Goal: Task Accomplishment & Management: Manage account settings

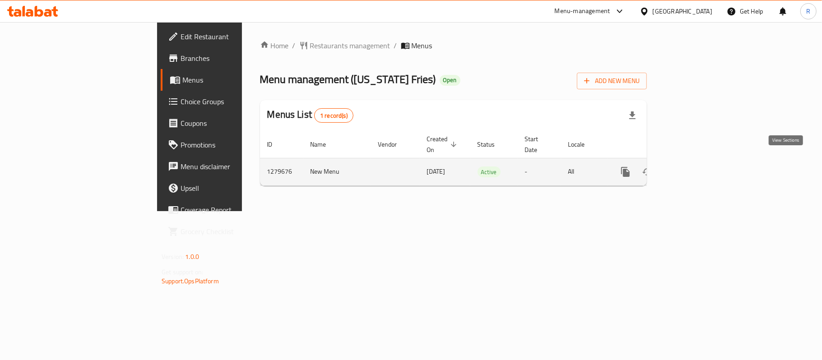
click at [696, 166] on icon "enhanced table" at bounding box center [690, 171] width 11 height 11
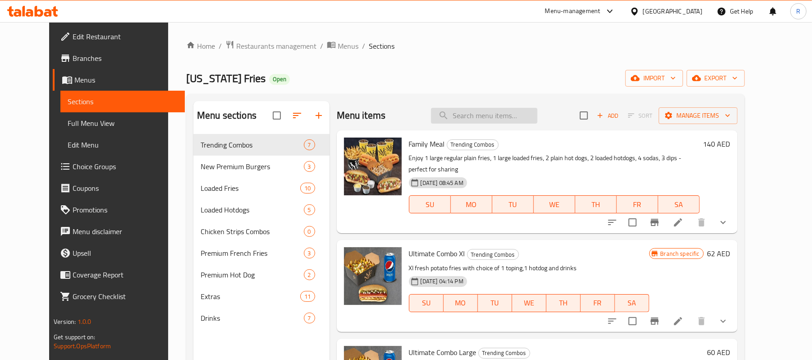
click at [496, 121] on input "search" at bounding box center [484, 116] width 106 height 16
paste input "Ultimate Combo Xl"
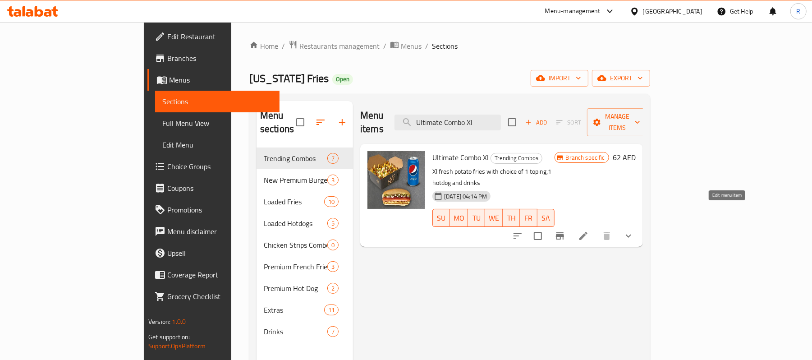
type input "Ultimate Combo Xl"
click at [589, 231] on icon at bounding box center [583, 236] width 11 height 11
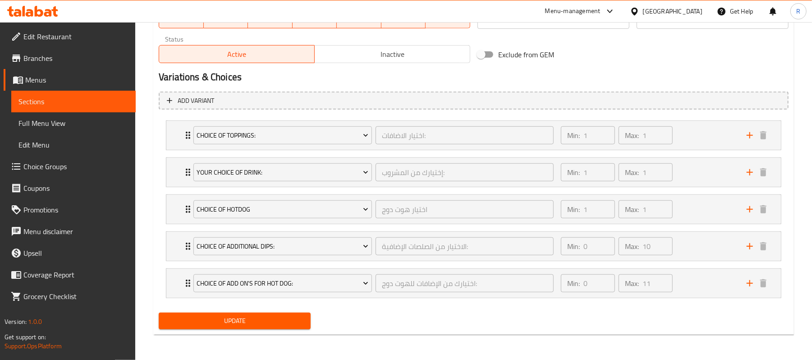
scroll to position [456, 0]
click at [721, 251] on div "Min: 0 ​ Max: 10 ​" at bounding box center [649, 246] width 186 height 29
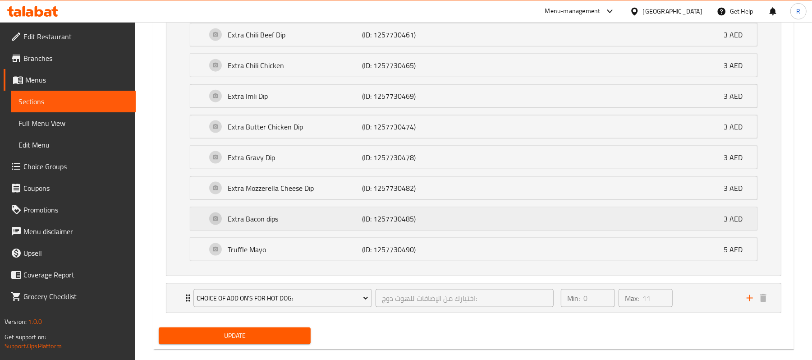
scroll to position [815, 0]
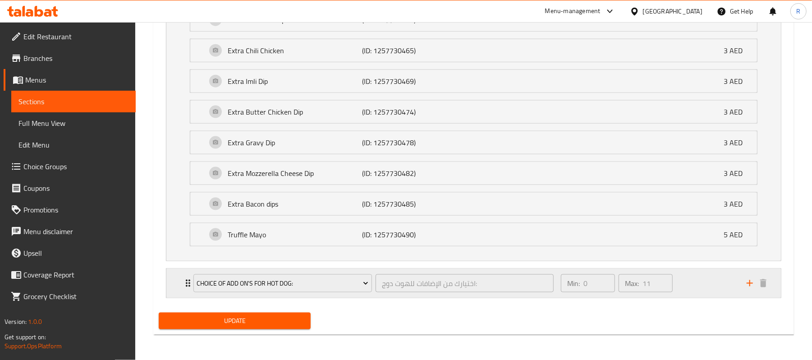
click at [695, 284] on div "Min: 0 ​ Max: 11 ​" at bounding box center [649, 283] width 186 height 29
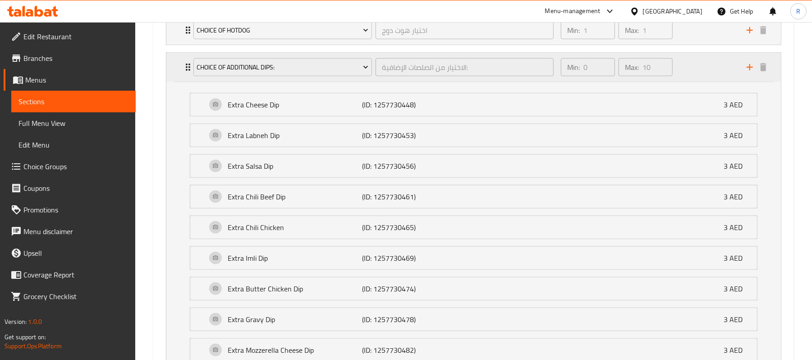
scroll to position [514, 0]
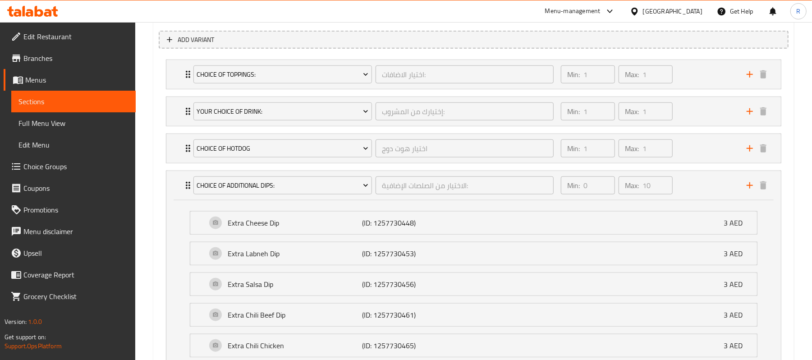
click at [695, 154] on div "Min: 1 ​ Max: 1 ​" at bounding box center [649, 148] width 186 height 29
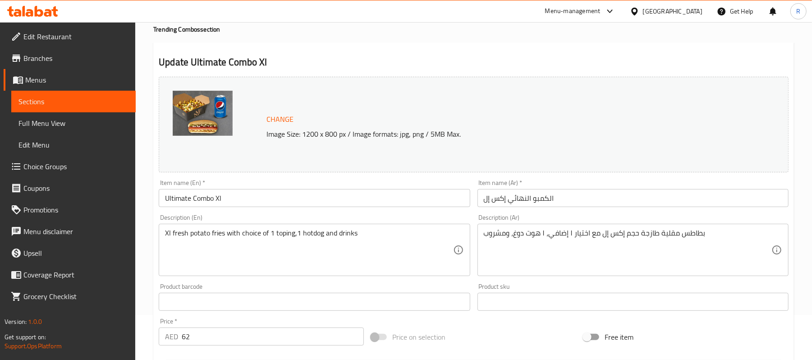
scroll to position [0, 0]
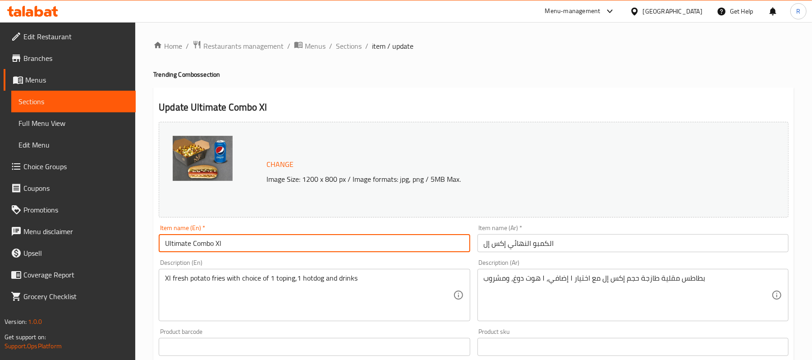
click at [239, 242] on input "Ultimate Combo Xl" at bounding box center [314, 243] width 311 height 18
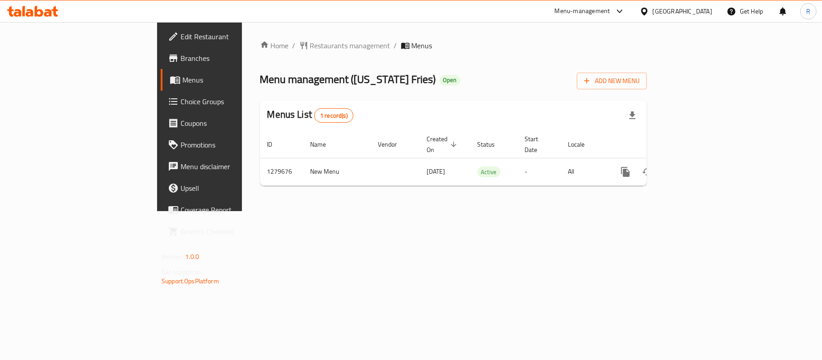
click at [180, 96] on span "Choice Groups" at bounding box center [233, 101] width 106 height 11
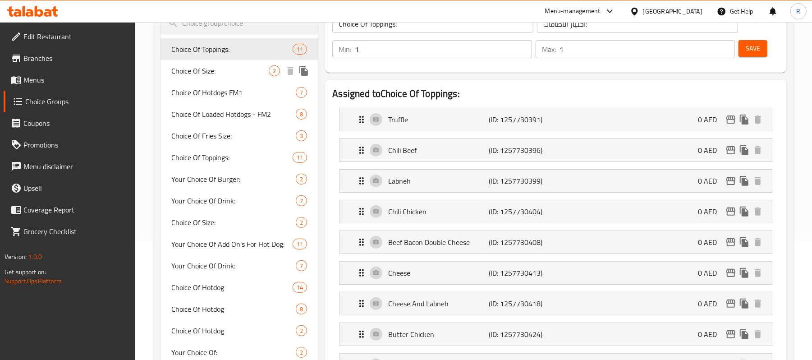
scroll to position [120, 0]
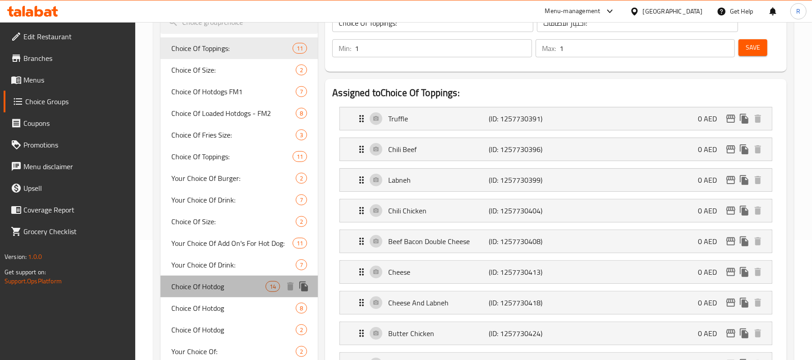
click at [212, 284] on span "Choice Of Hotdog" at bounding box center [218, 286] width 94 height 11
type input "Choice Of Hotdog"
type input "اختيار الهوت دوج HotDog"
type input "0"
type input "14"
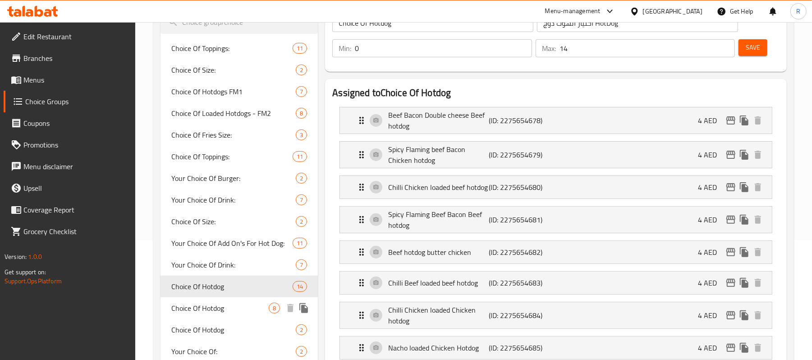
click at [212, 307] on span "Choice Of Hotdog" at bounding box center [219, 308] width 97 height 11
type input "اختيار هوت دوج"
type input "1"
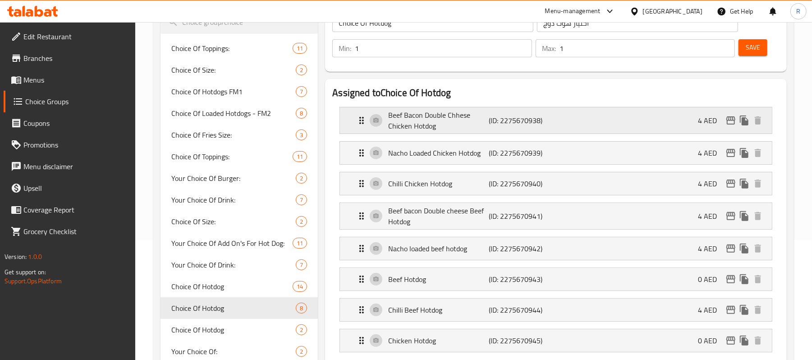
click at [461, 118] on p "Beef Bacon Double Chhese Chicken Hotdog" at bounding box center [438, 121] width 101 height 22
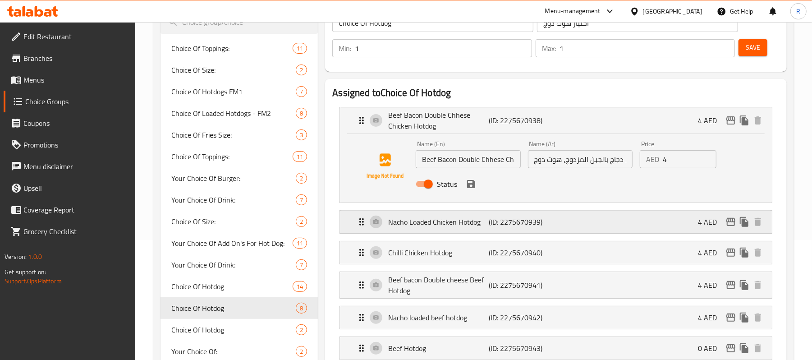
click at [587, 219] on div "Nacho Loaded Chicken Hotdog (ID: 2275670939) 4 AED" at bounding box center [558, 222] width 405 height 23
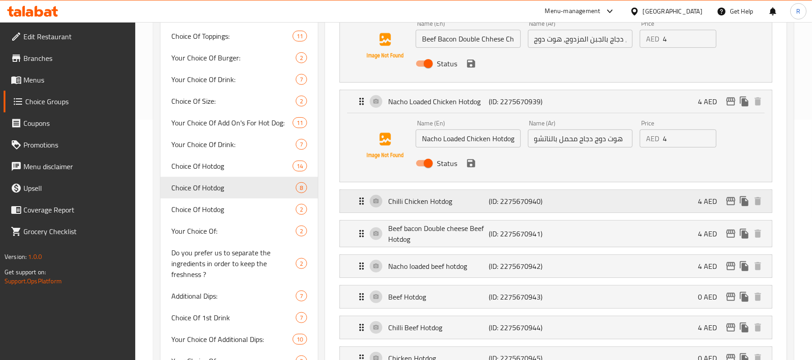
click at [565, 206] on div "Chilli Chicken Hotdog (ID: 2275670940) 4 AED" at bounding box center [558, 201] width 405 height 23
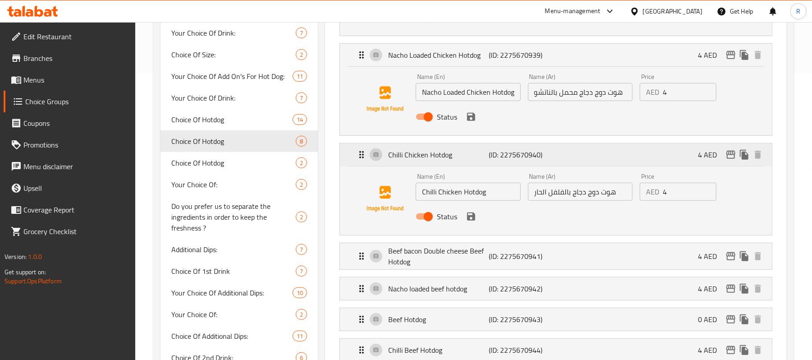
scroll to position [300, 0]
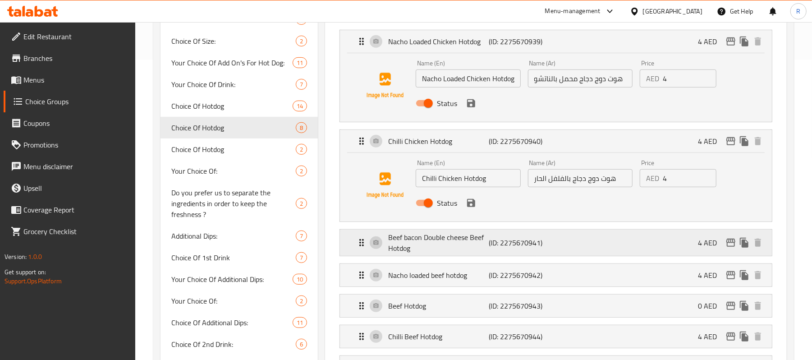
click at [561, 246] on div "Beef bacon Double cheese Beef Hotdog (ID: 2275670941) 4 AED" at bounding box center [558, 243] width 405 height 26
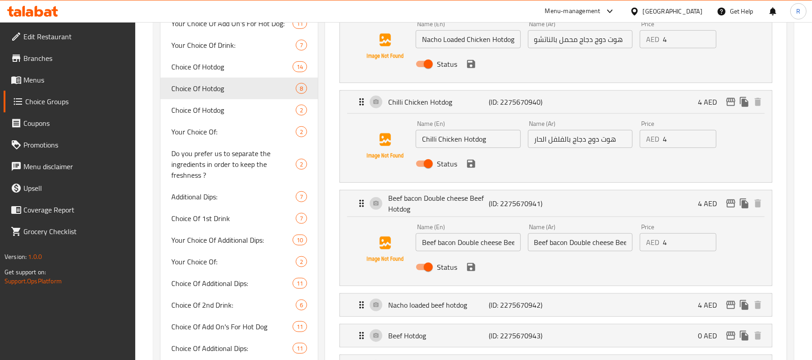
scroll to position [361, 0]
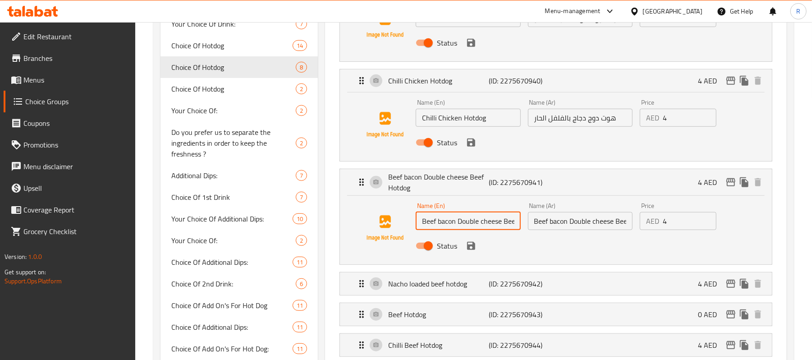
click at [502, 219] on input "Beef bacon Double cheese Beef Hotdog" at bounding box center [468, 221] width 105 height 18
click at [578, 221] on input "Beef bacon Double cheese Beef Hotdog" at bounding box center [580, 221] width 105 height 18
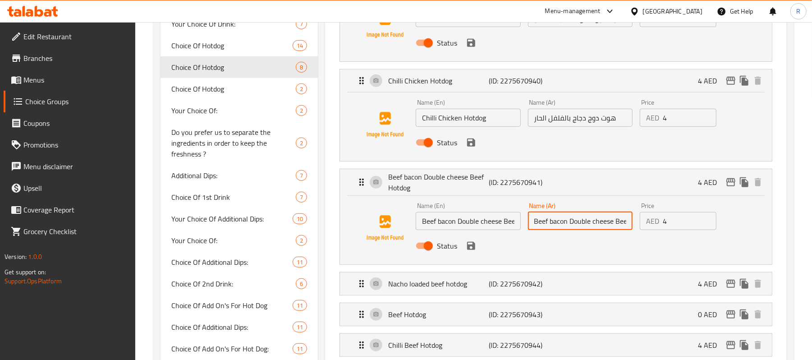
click at [578, 221] on input "Beef bacon Double cheese Beef Hotdog" at bounding box center [580, 221] width 105 height 18
paste input "لحم بقري مقدد، جبن مزدوج، هوت دوج لحم بقري"
click at [602, 226] on input "لحم بقري مقدد، جبن مزدوج، هوت دوج لحم بقري" at bounding box center [580, 221] width 105 height 18
click at [616, 223] on input "لحم بقري مقدد، جبن مزدوج، هوت دوج لحم بقري" at bounding box center [580, 221] width 105 height 18
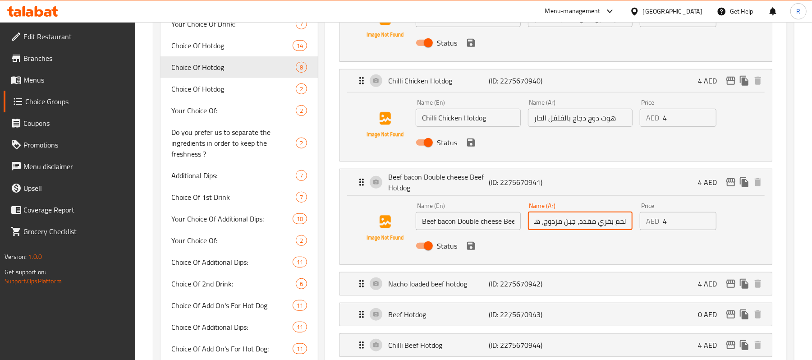
click at [577, 222] on input "لحم بقري مقدد، جبن مزدوج، هوت دوج لحم بقري" at bounding box center [580, 221] width 105 height 18
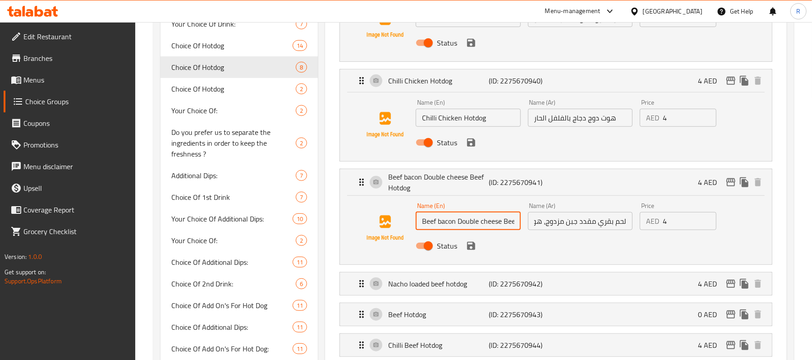
scroll to position [0, 29]
drag, startPoint x: 482, startPoint y: 219, endPoint x: 520, endPoint y: 222, distance: 37.6
click at [520, 222] on input "Beef bacon Double cheese Beef Hotdog" at bounding box center [468, 221] width 105 height 18
click at [579, 224] on input "لحم بقري مقدد جبن مزدوج، هوت دوج لحم بقري" at bounding box center [580, 221] width 105 height 18
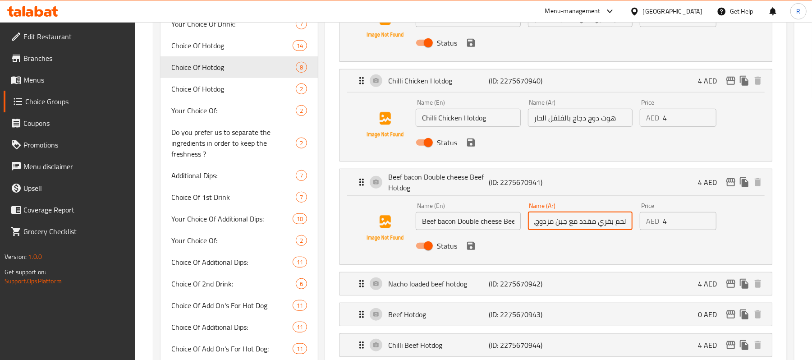
click at [540, 224] on input "لحم بقري مقدد مع جبن مزدوج، هوت دوج لحم بقري" at bounding box center [580, 221] width 105 height 18
drag, startPoint x: 540, startPoint y: 224, endPoint x: 596, endPoint y: 221, distance: 55.6
click at [596, 221] on input "لحم بقري مقدد مع جبن مزدوج، هوت دوج لحم بقري" at bounding box center [580, 221] width 105 height 18
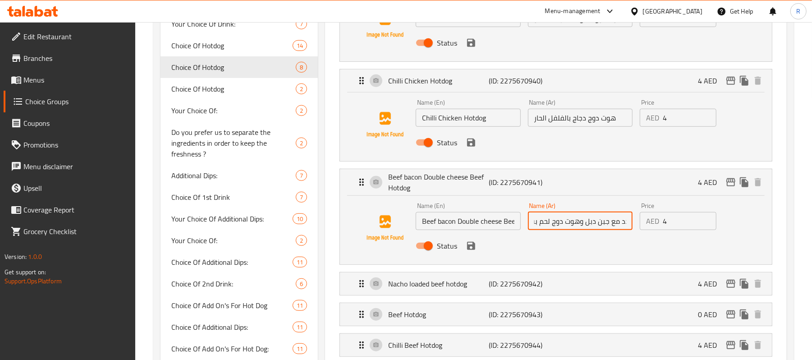
type input "لحم بقري مقدد مع جبن دبل وهوت دوج لحم بقري"
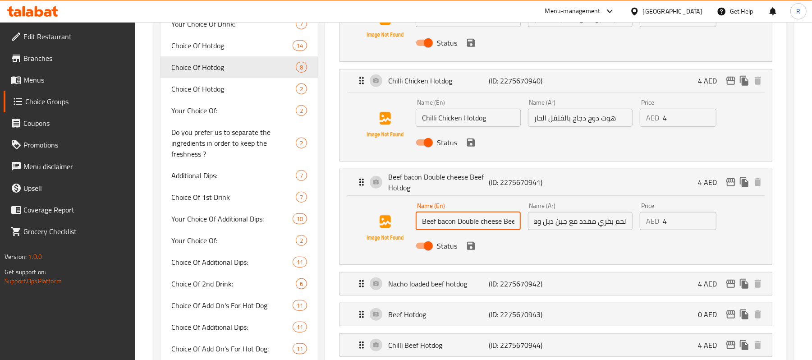
scroll to position [0, 29]
drag, startPoint x: 484, startPoint y: 217, endPoint x: 515, endPoint y: 220, distance: 31.2
click at [515, 220] on input "Beef bacon Double cheese Beef Hotdog" at bounding box center [468, 221] width 105 height 18
click at [572, 213] on input "لحم بقري مقدد مع جبن دبل وهوت دوج لحم بقري" at bounding box center [580, 221] width 105 height 18
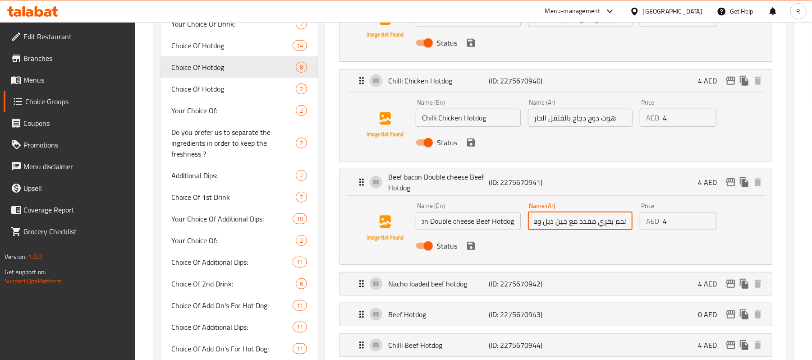
scroll to position [0, 0]
click at [562, 216] on input "لحم بقري مقدد مع جبن دبل وهوت دوج لحم بقري" at bounding box center [580, 221] width 105 height 18
click at [545, 222] on input "لحم بقري مقدد مع جبن دبل وهوت دوج لحم بقري" at bounding box center [580, 221] width 105 height 18
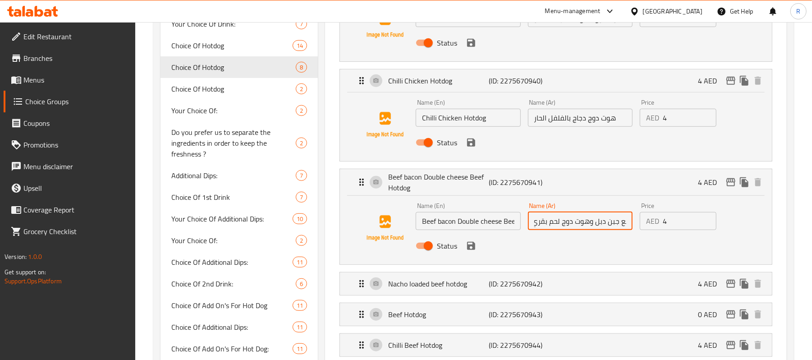
drag, startPoint x: 545, startPoint y: 222, endPoint x: 518, endPoint y: 226, distance: 27.8
click at [518, 226] on div "Name (En) Beef bacon Double cheese Beef Hotdog Name (En) Name (Ar) لحم بقري مقد…" at bounding box center [580, 228] width 336 height 59
click at [552, 221] on input "لحم بقري مقدد مع جبن دبل وهوت دوج لحم بقري" at bounding box center [580, 221] width 105 height 18
click at [467, 247] on icon "save" at bounding box center [471, 246] width 8 height 8
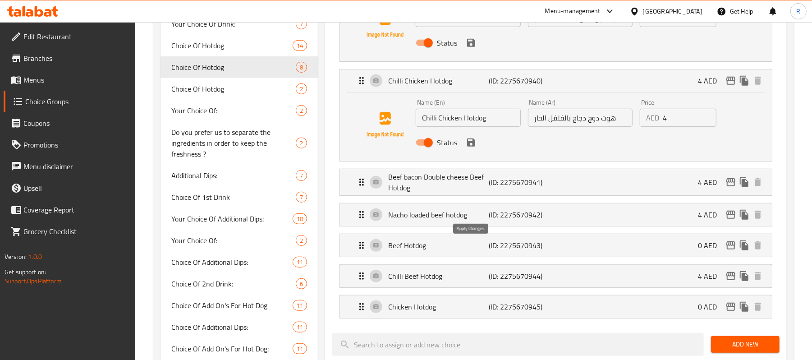
scroll to position [0, 0]
click at [472, 220] on p "Nacho loaded beef hotdog" at bounding box center [438, 214] width 101 height 11
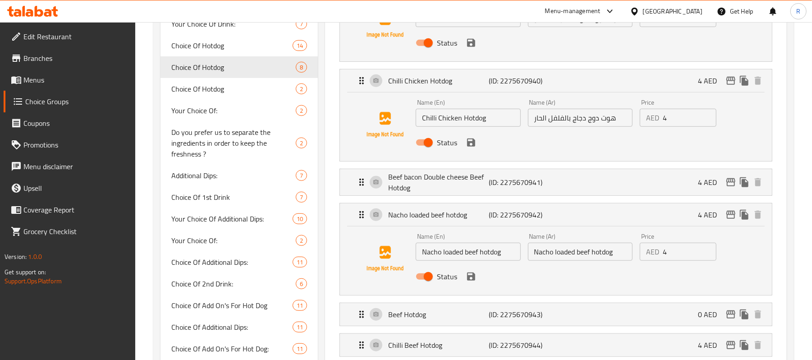
click at [479, 249] on input "Nacho loaded beef hotdog" at bounding box center [468, 252] width 105 height 18
type input "Nacho Loaded Beef Hotdog"
click at [567, 256] on input "Nacho loaded beef hotdog" at bounding box center [580, 252] width 105 height 18
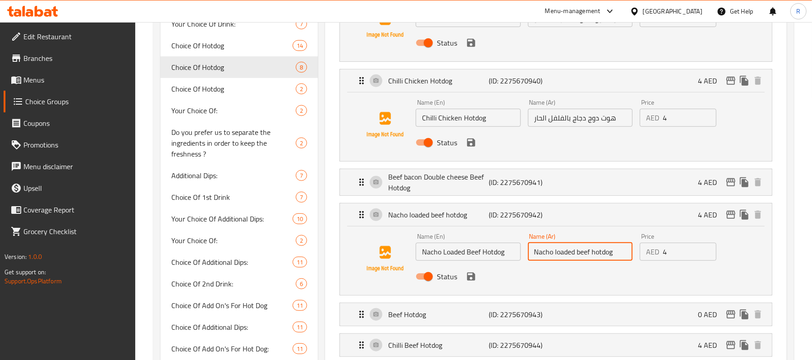
click at [567, 256] on input "Nacho loaded beef hotdog" at bounding box center [580, 252] width 105 height 18
paste input "هوت دوج لحم بقري محمل بالناتشو"
click at [565, 251] on input "هوت دوج لحم بقري محمل بالناتشو" at bounding box center [580, 252] width 105 height 18
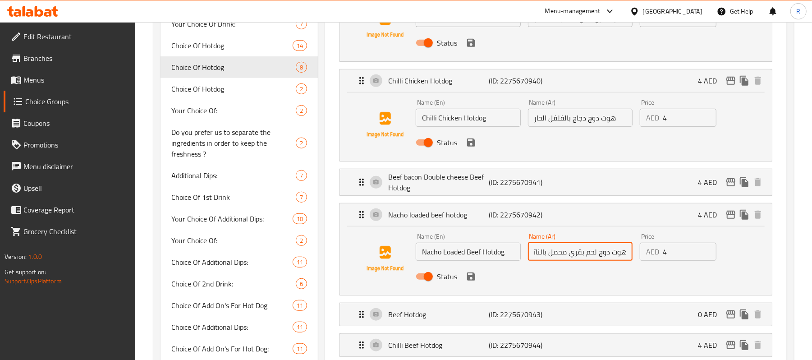
click at [563, 251] on input "هوت دوج لحم بقري محمل بالناتشو" at bounding box center [580, 252] width 105 height 18
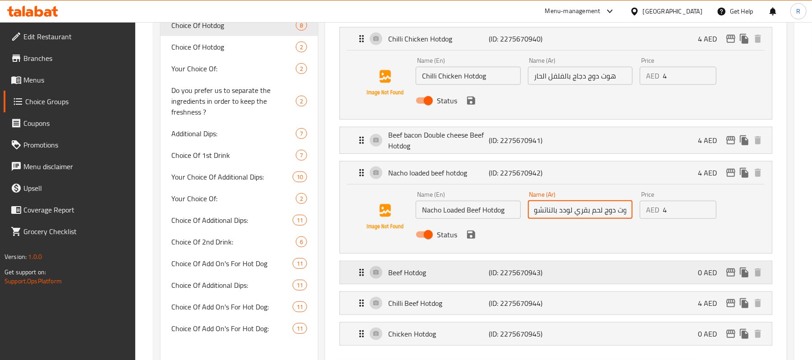
scroll to position [421, 0]
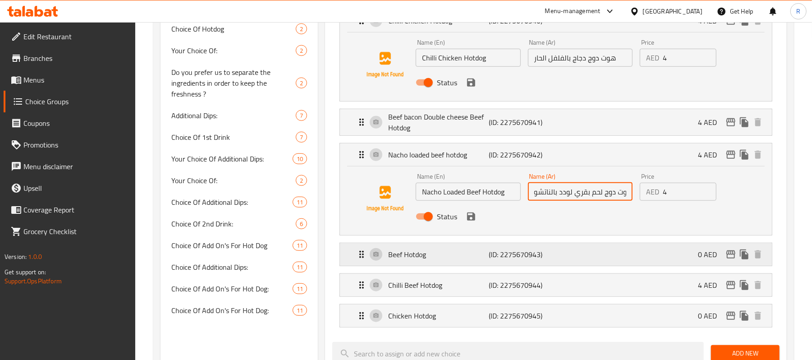
click at [554, 259] on p "(ID: 2275670943)" at bounding box center [522, 254] width 67 height 11
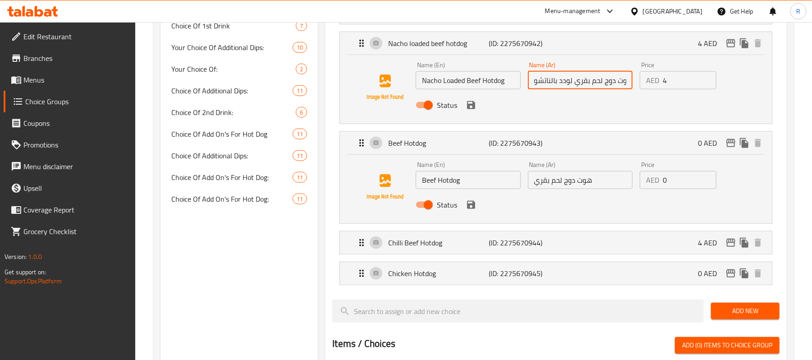
scroll to position [541, 0]
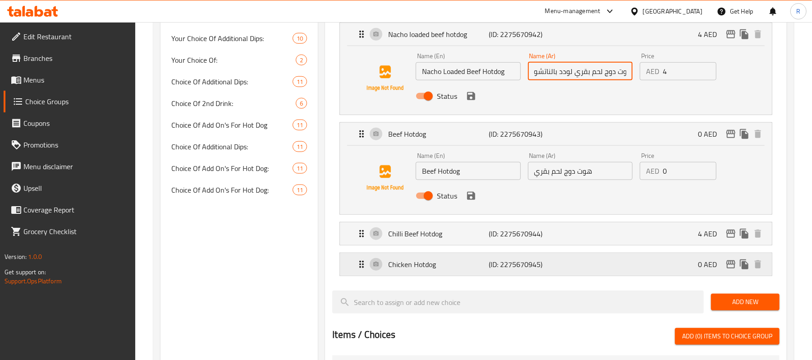
click at [540, 270] on p "(ID: 2275670945)" at bounding box center [522, 264] width 67 height 11
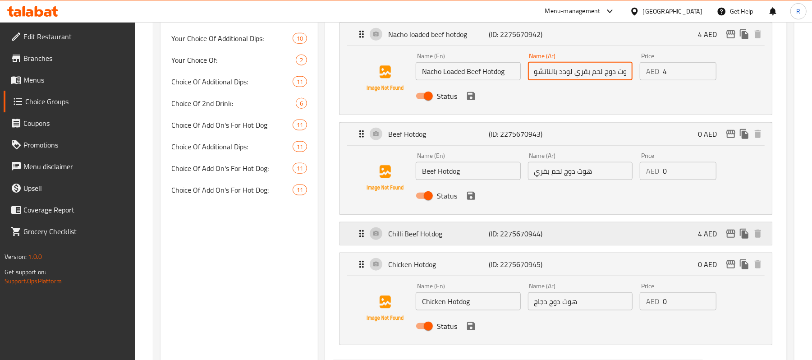
click at [562, 233] on div "Chilli Beef Hotdog (ID: 2275670944) 4 AED" at bounding box center [558, 233] width 405 height 23
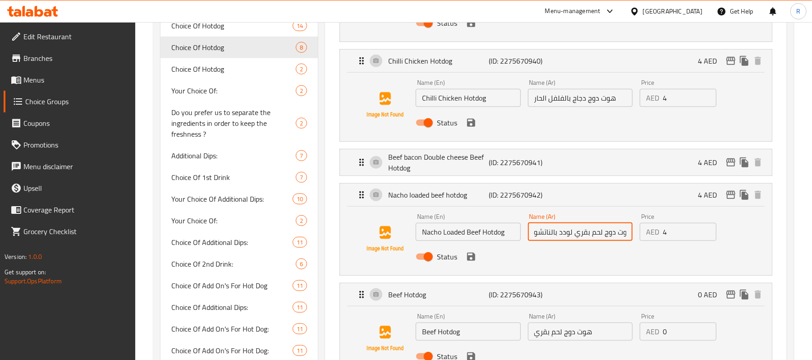
scroll to position [361, 0]
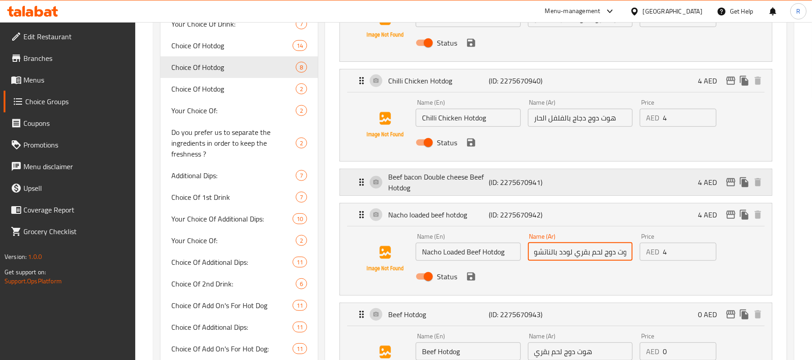
click at [537, 180] on p "(ID: 2275670941)" at bounding box center [522, 182] width 67 height 11
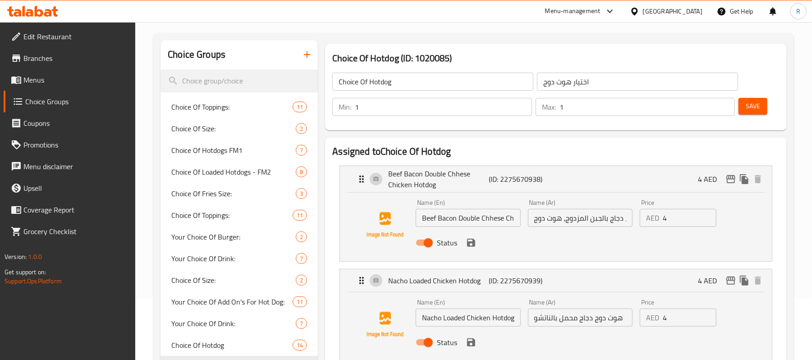
scroll to position [60, 0]
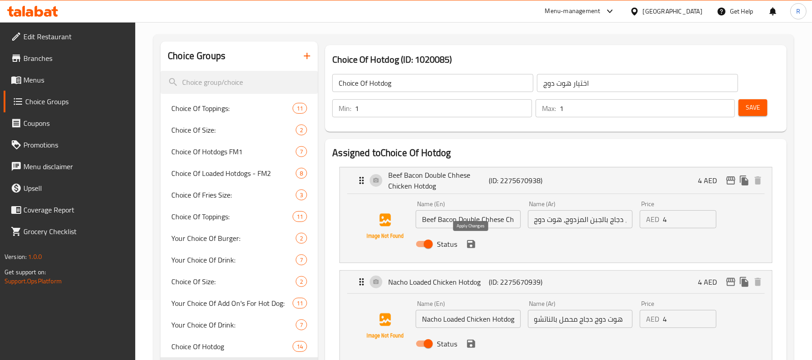
click at [471, 246] on icon "save" at bounding box center [471, 244] width 11 height 11
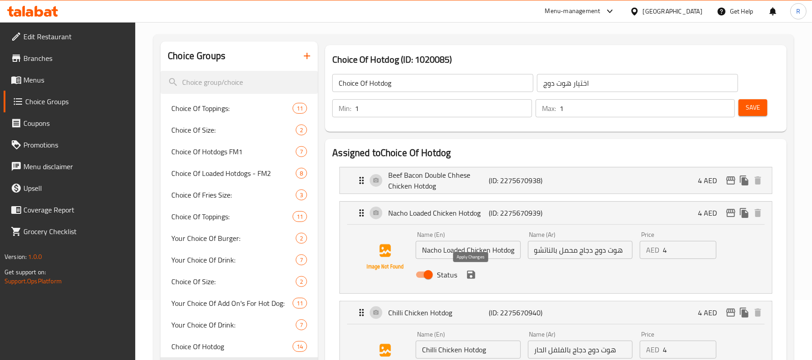
click at [472, 279] on icon "save" at bounding box center [471, 274] width 11 height 11
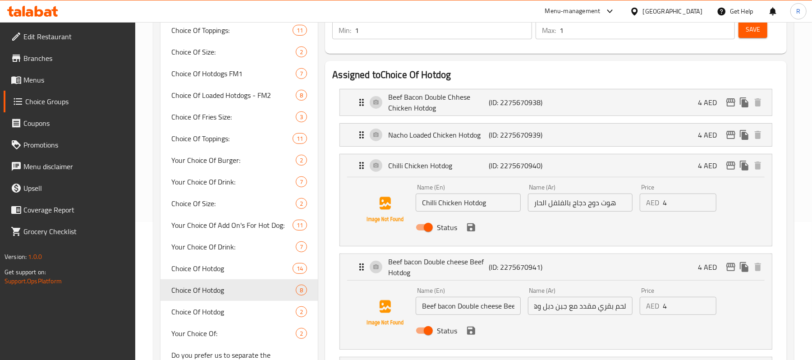
scroll to position [180, 0]
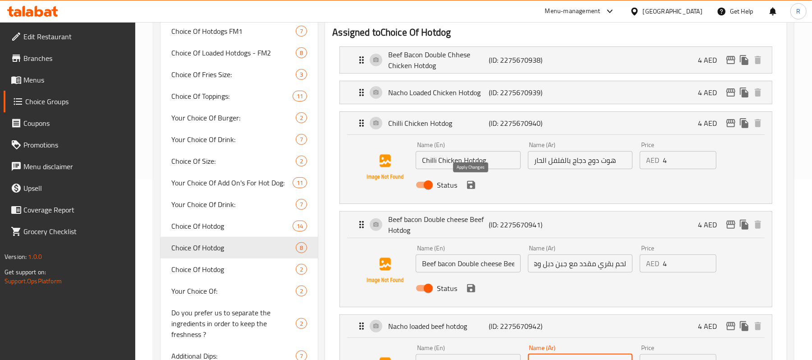
click at [471, 185] on icon "save" at bounding box center [471, 185] width 8 height 8
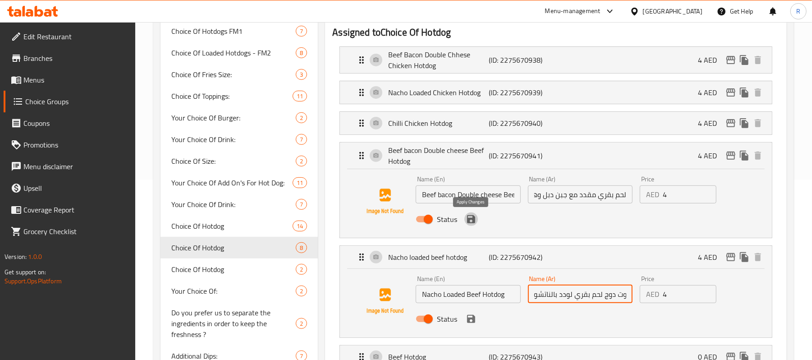
click at [471, 220] on icon "save" at bounding box center [471, 219] width 8 height 8
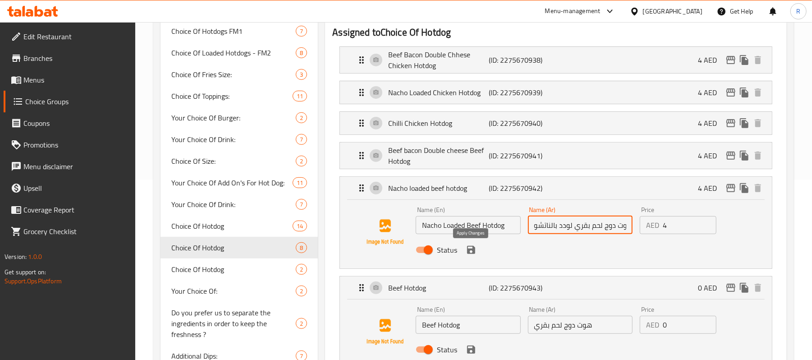
click at [471, 248] on icon "save" at bounding box center [471, 250] width 8 height 8
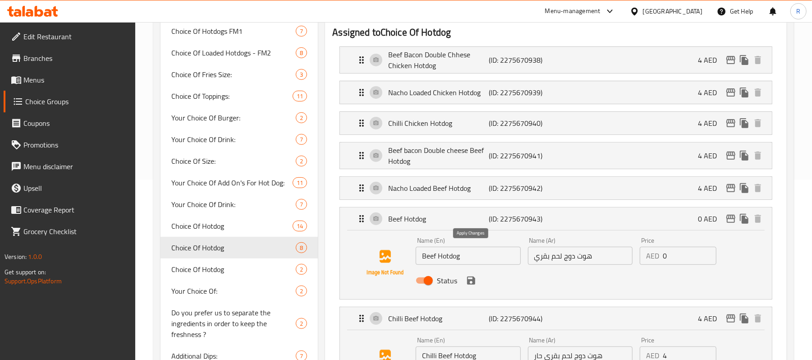
type input "هوت دوج لحم بقري لودد بالناتشو"
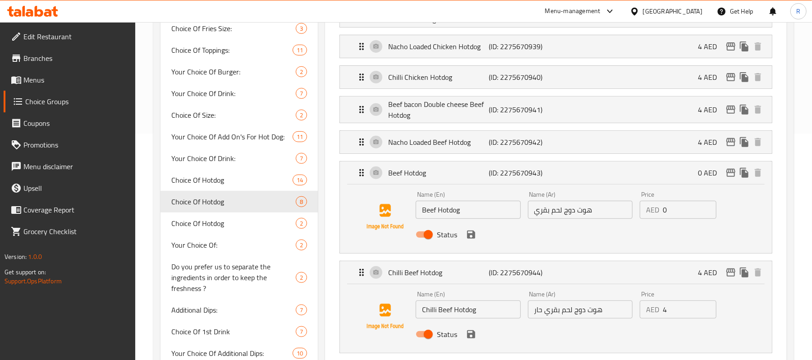
scroll to position [240, 0]
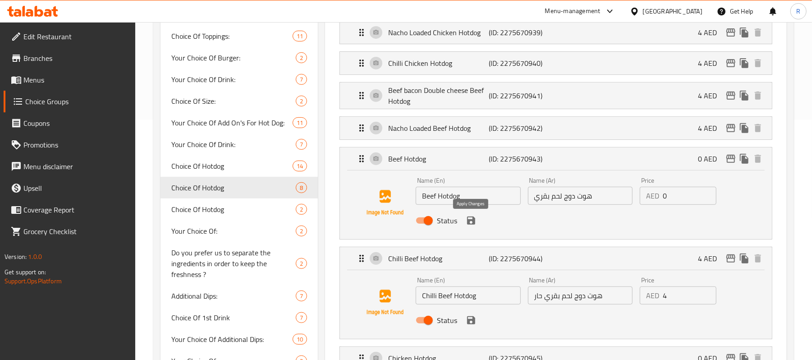
click at [473, 222] on icon "save" at bounding box center [471, 221] width 8 height 8
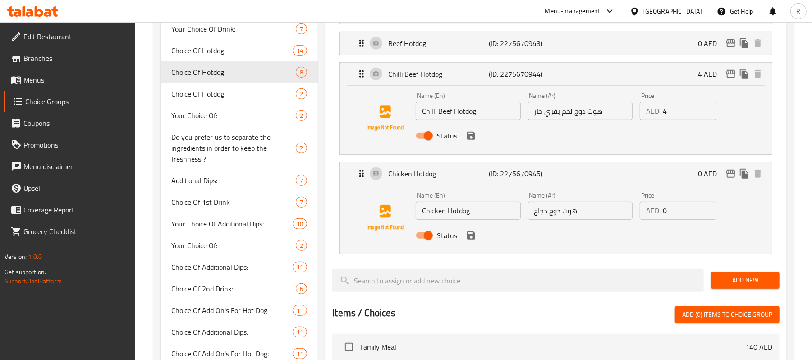
scroll to position [361, 0]
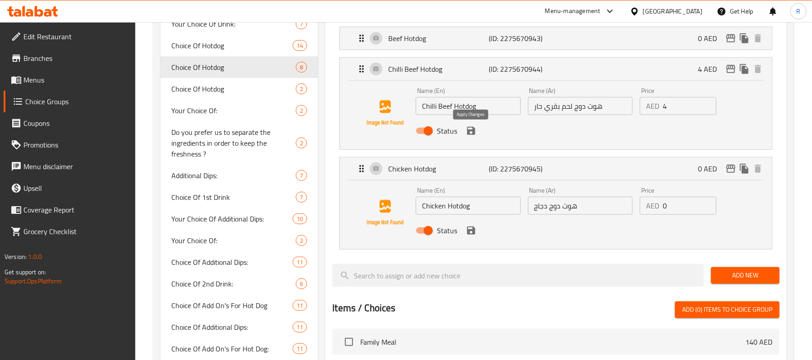
click at [471, 130] on icon "save" at bounding box center [471, 130] width 11 height 11
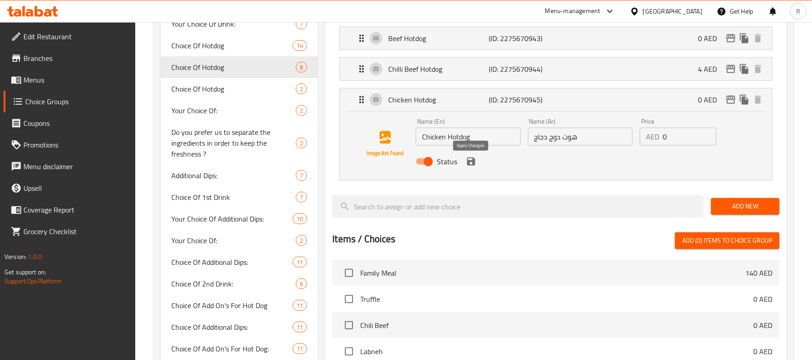
drag, startPoint x: 468, startPoint y: 166, endPoint x: 469, endPoint y: 188, distance: 21.2
click at [468, 166] on icon "save" at bounding box center [471, 161] width 8 height 8
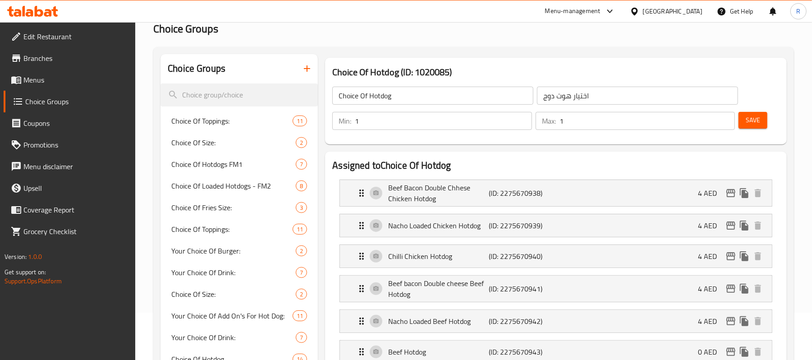
scroll to position [0, 0]
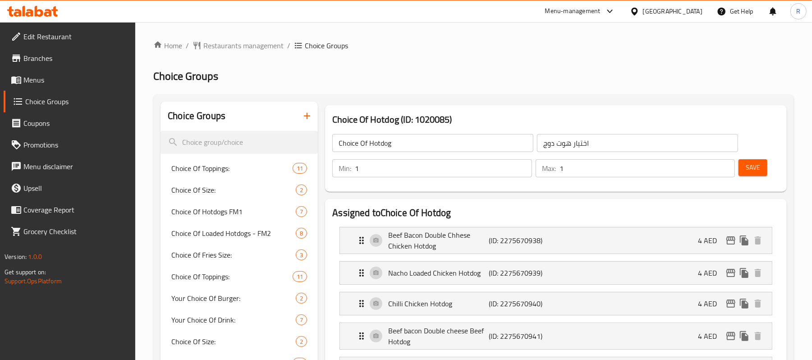
click at [767, 166] on button "Save" at bounding box center [753, 167] width 29 height 17
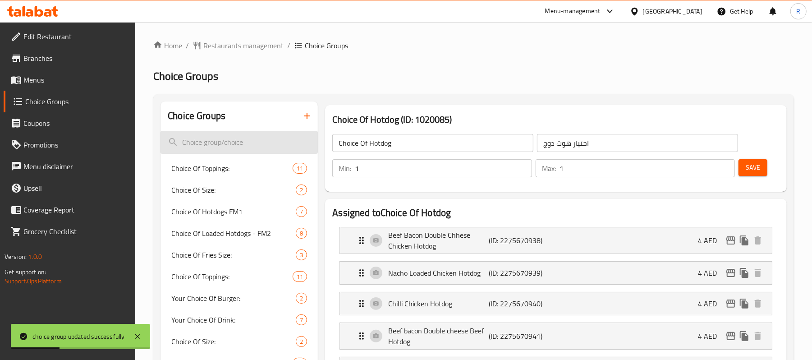
click at [233, 147] on input "search" at bounding box center [239, 142] width 157 height 23
paste input "Choice Of Additional Dips:"
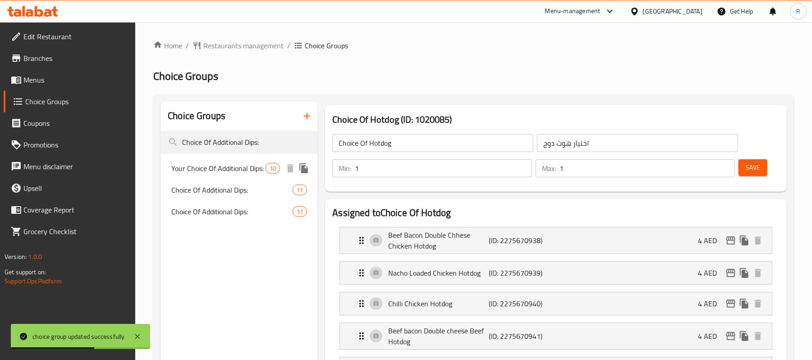
type input "Choice Of Additional Dips:"
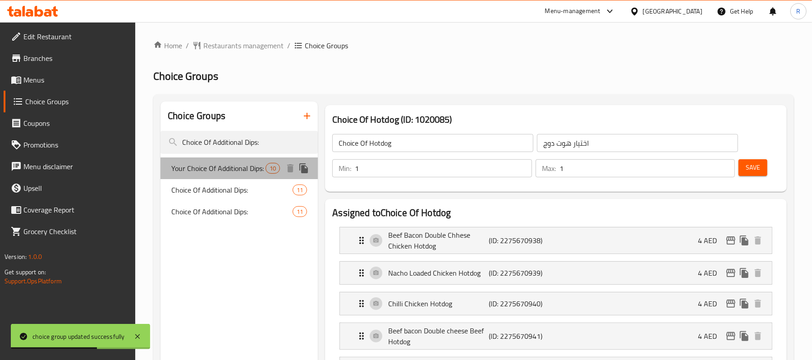
drag, startPoint x: 219, startPoint y: 167, endPoint x: 384, endPoint y: 0, distance: 234.8
click at [219, 170] on span "Your Choice Of Additional Dips:" at bounding box center [218, 168] width 94 height 11
type input "Your Choice Of Additional Dips:"
type input "0"
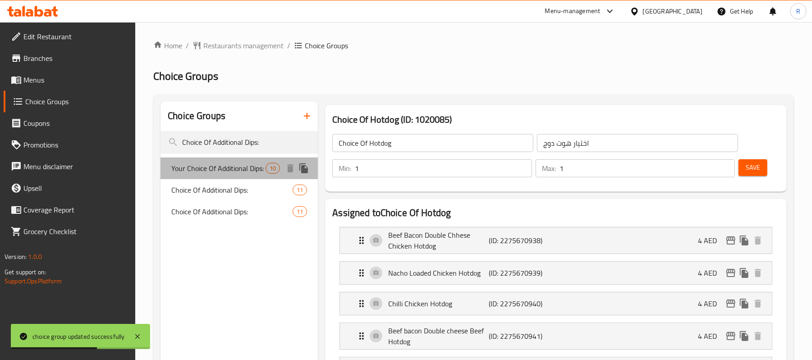
type input "10"
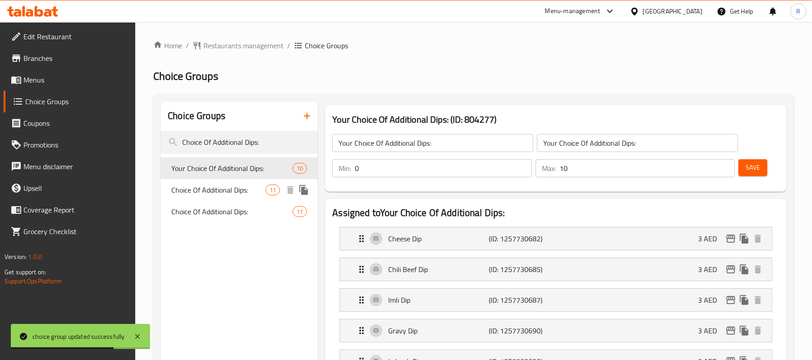
click at [208, 188] on span "Choice Of Additional Dips:" at bounding box center [218, 190] width 94 height 11
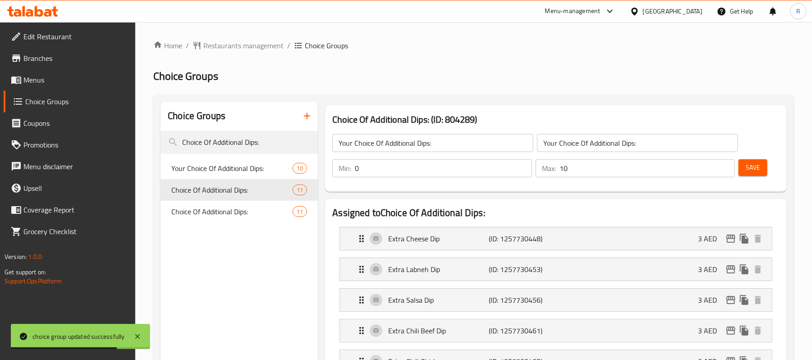
type input "Choice Of Additional Dips:"
type input "الاختيار من الصلصات الإضافية:"
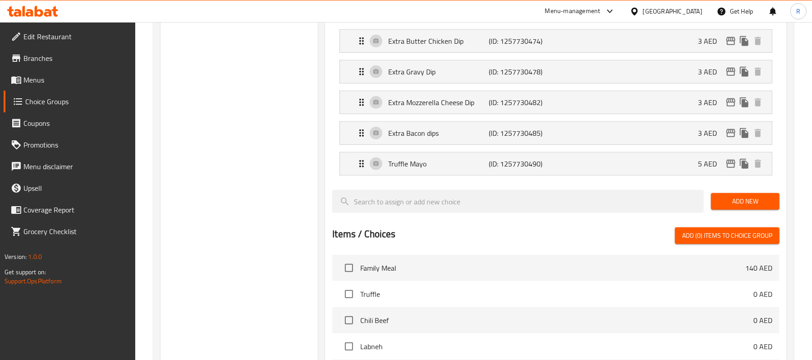
scroll to position [361, 0]
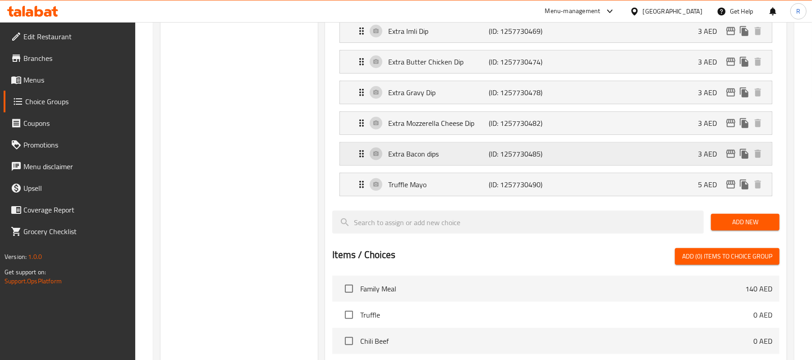
click at [486, 155] on p "Extra Bacon dips" at bounding box center [438, 153] width 101 height 11
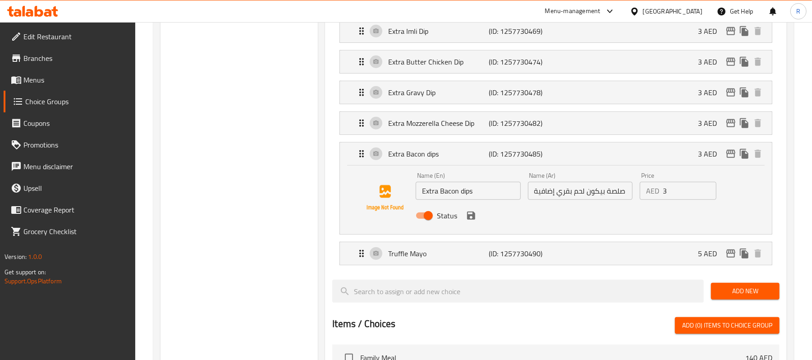
click at [441, 195] on input "Extra Bacon dips" at bounding box center [468, 191] width 105 height 18
click at [472, 220] on icon "save" at bounding box center [471, 216] width 8 height 8
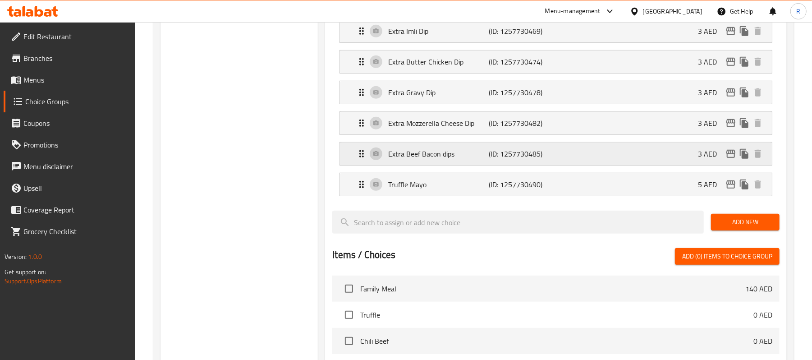
type input "Extra Beef Bacon dips"
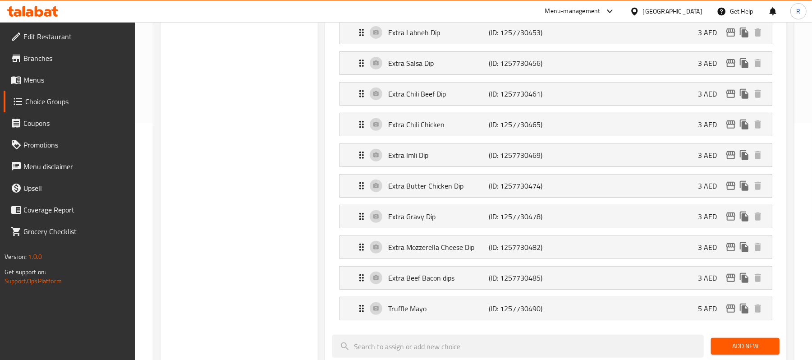
scroll to position [0, 0]
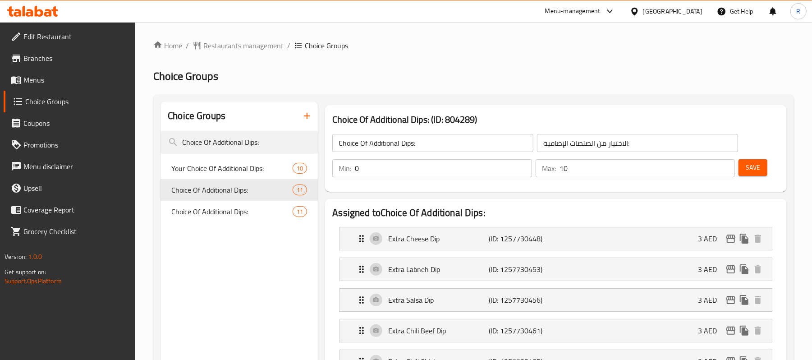
click at [770, 174] on div "Save" at bounding box center [755, 168] width 37 height 22
click at [746, 168] on span "Save" at bounding box center [753, 167] width 14 height 11
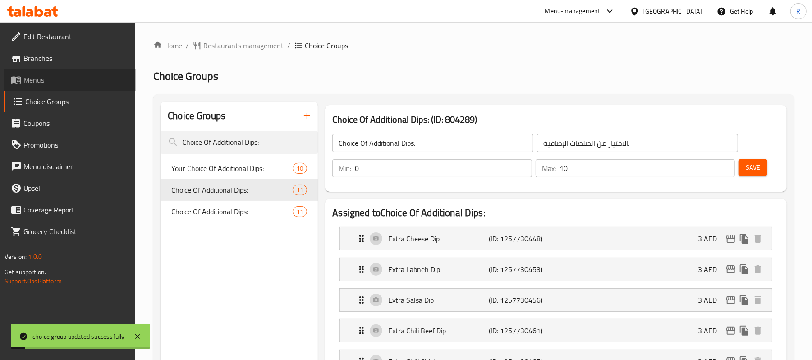
drag, startPoint x: 53, startPoint y: 82, endPoint x: 68, endPoint y: 80, distance: 14.9
click at [53, 82] on span "Menus" at bounding box center [75, 79] width 105 height 11
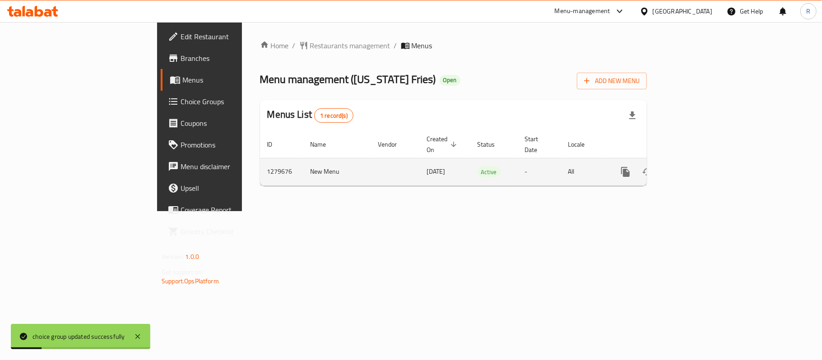
click at [696, 166] on icon "enhanced table" at bounding box center [690, 171] width 11 height 11
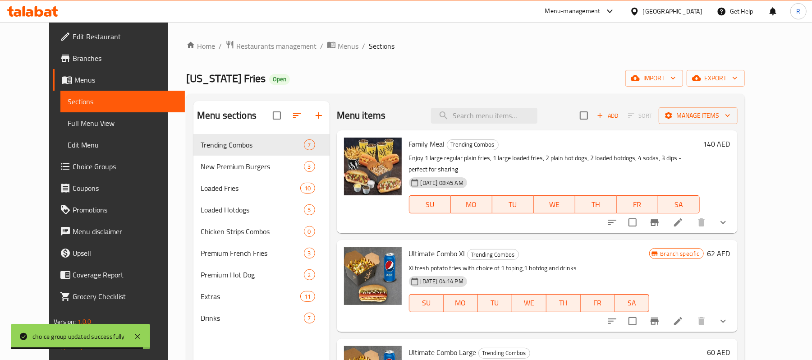
click at [68, 125] on span "Full Menu View" at bounding box center [123, 123] width 110 height 11
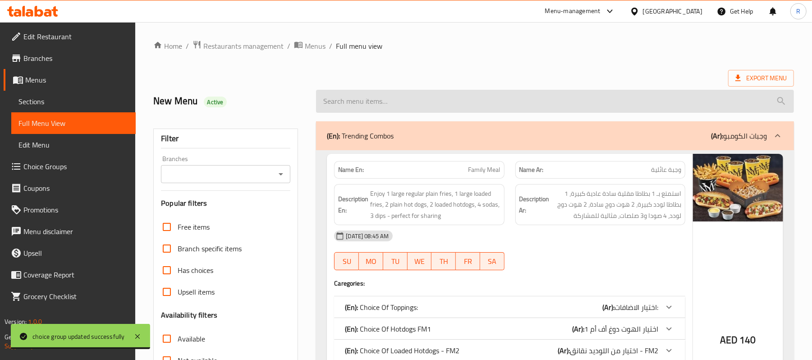
drag, startPoint x: 437, startPoint y: 112, endPoint x: 394, endPoint y: 104, distance: 43.6
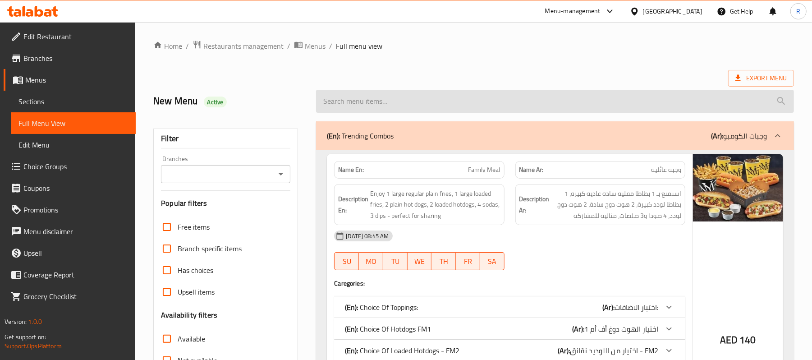
paste input "Ultimate Combo Xl"
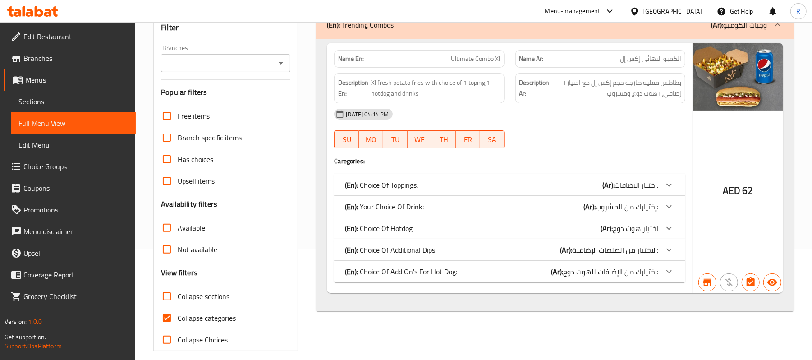
scroll to position [120, 0]
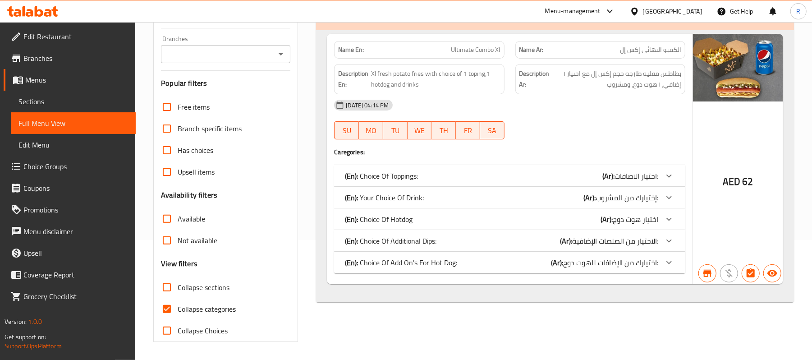
type input "Ultimate Combo Xl"
click at [597, 221] on div "(En): Choice Of Hotdog (Ar): اختيار هوت دوج" at bounding box center [502, 219] width 314 height 11
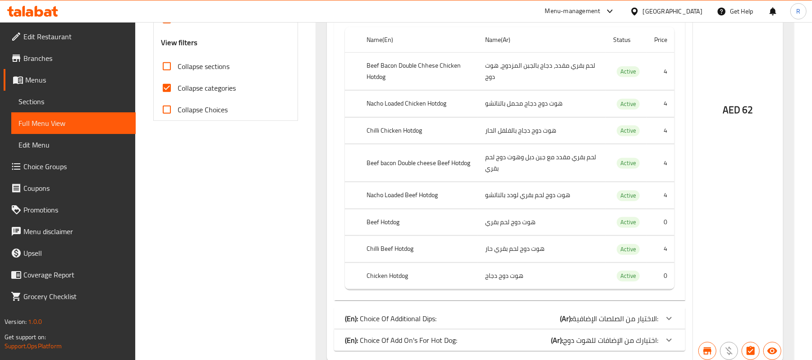
scroll to position [383, 0]
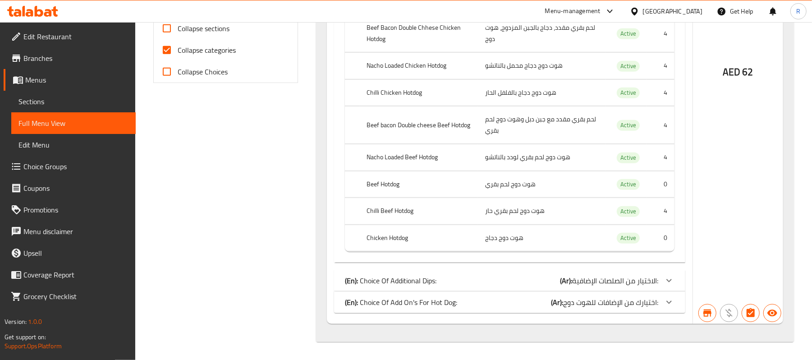
click at [550, 282] on div "(En): Choice Of Additional Dips: (Ar): الاختيار من الصلصات الإضافية:" at bounding box center [502, 280] width 314 height 11
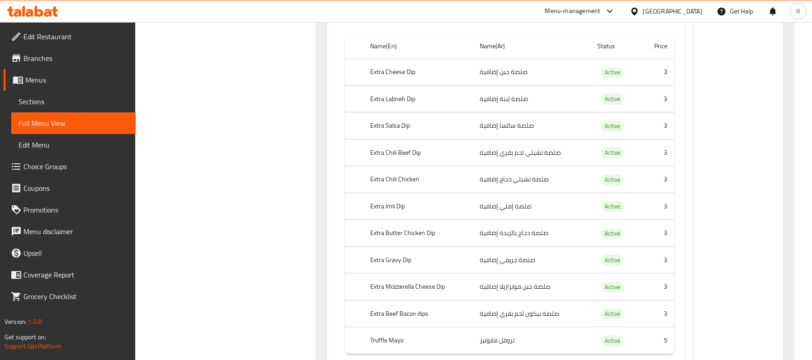
scroll to position [738, 0]
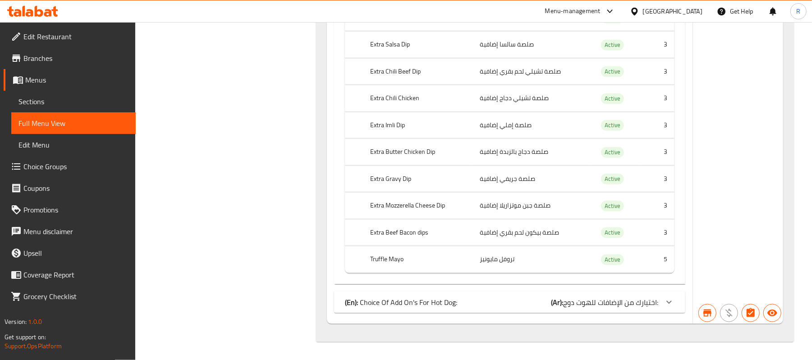
click at [518, 302] on div "(En): Choice Of Add On's For Hot Dog: (Ar): اختيارك من الإضافات للهوت دوج:" at bounding box center [502, 302] width 314 height 11
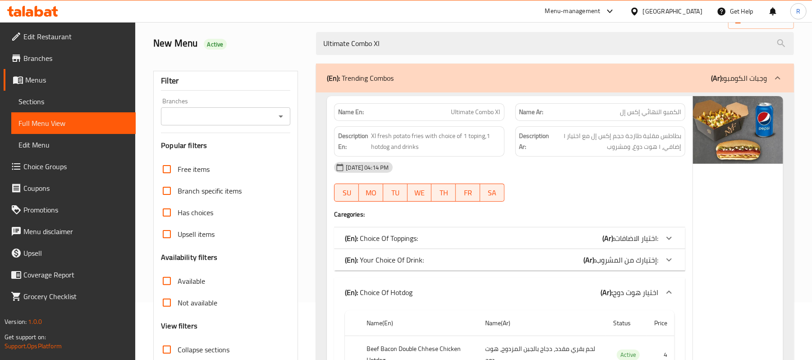
scroll to position [123, 0]
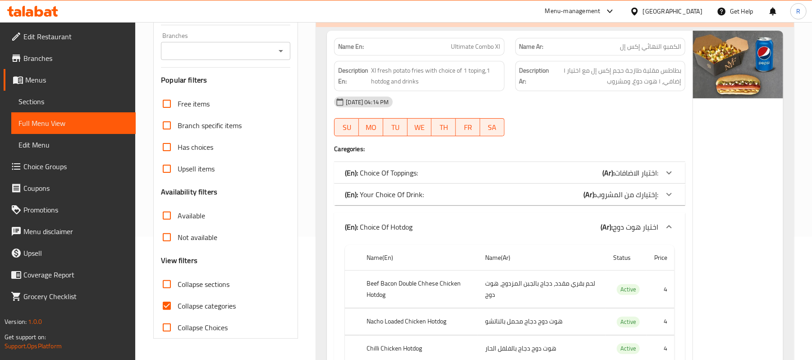
click at [504, 193] on div "(En): Your Choice Of Drink: (Ar): إختيارك من المشروب:" at bounding box center [502, 194] width 314 height 11
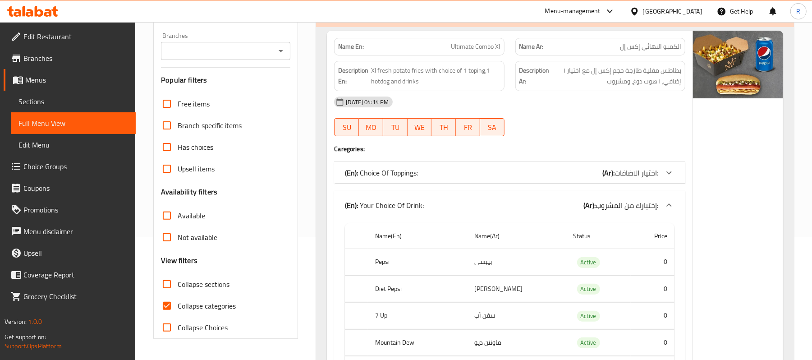
click at [572, 180] on div "(En): Choice Of Toppings: (Ar): اختيار الاضافات:" at bounding box center [509, 173] width 351 height 22
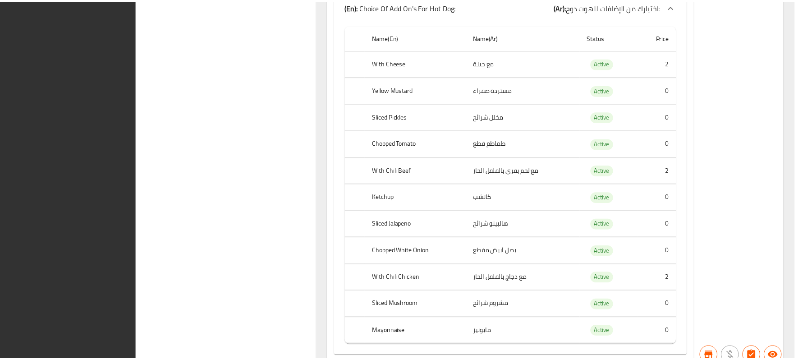
scroll to position [1679, 0]
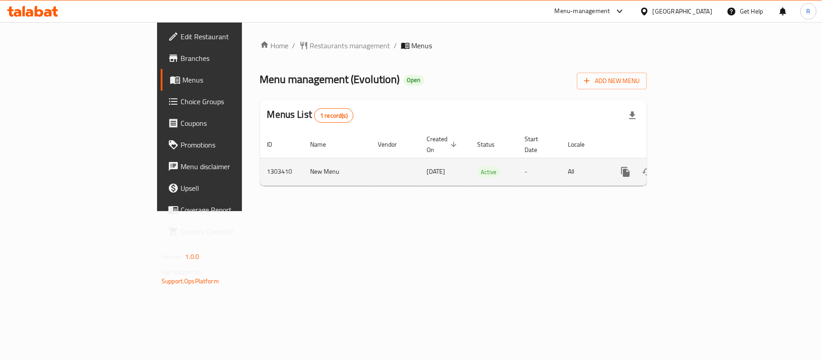
click at [696, 166] on icon "enhanced table" at bounding box center [690, 171] width 11 height 11
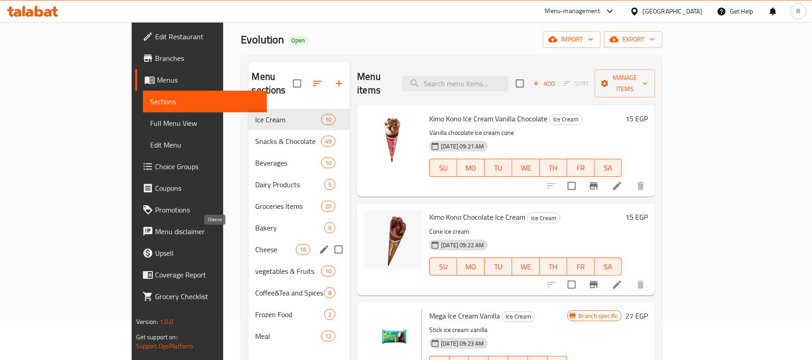
scroll to position [60, 0]
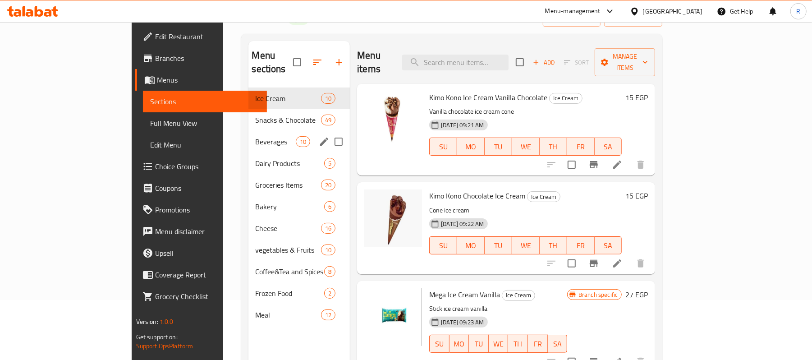
click at [256, 136] on span "Beverages" at bounding box center [276, 141] width 40 height 11
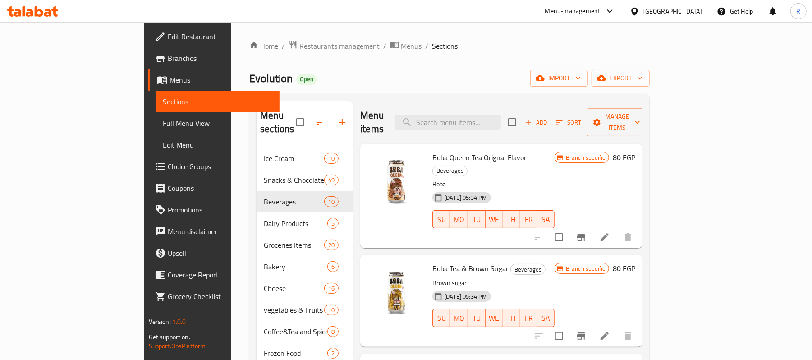
click at [163, 118] on span "Full Menu View" at bounding box center [218, 123] width 110 height 11
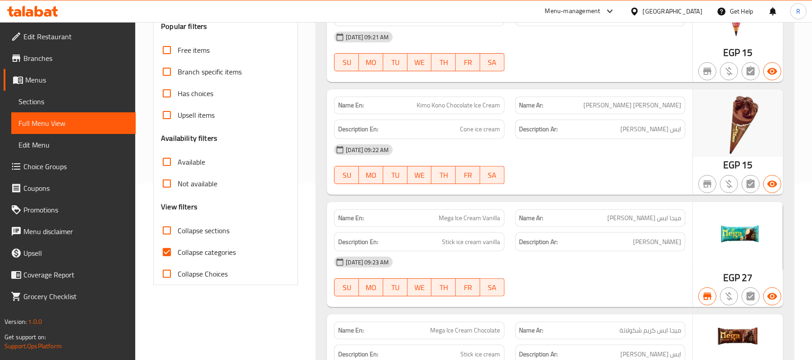
scroll to position [180, 0]
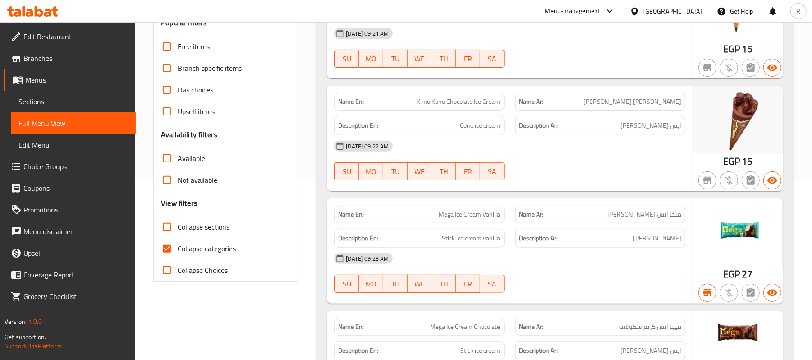
click at [169, 229] on input "Collapse sections" at bounding box center [167, 227] width 22 height 22
checkbox input "true"
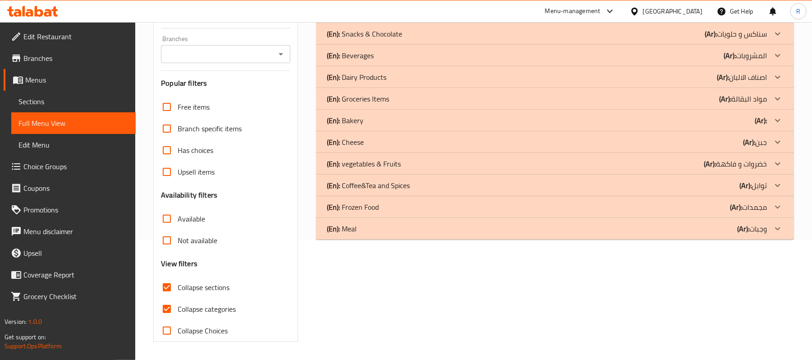
scroll to position [0, 0]
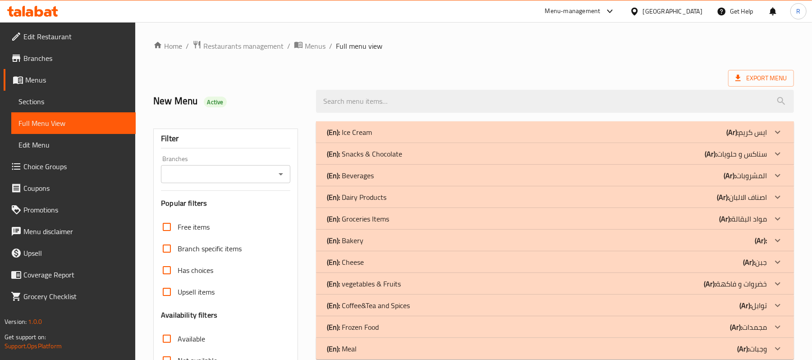
click at [224, 175] on input "Branches" at bounding box center [218, 174] width 109 height 13
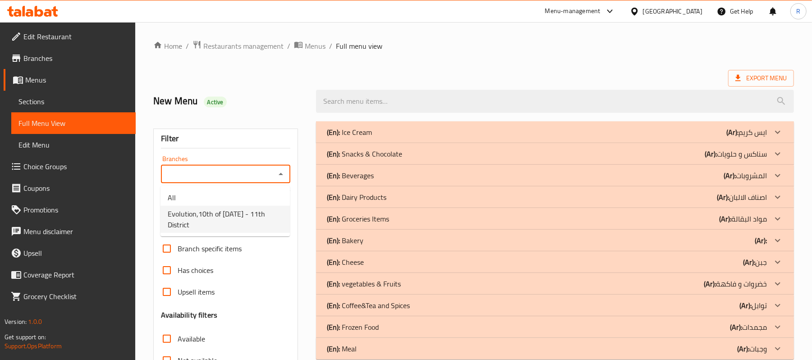
click at [228, 221] on span "Evolution,10th of [DATE] - 11th District" at bounding box center [225, 219] width 115 height 22
type input "Evolution,10th of [DATE] - 11th District"
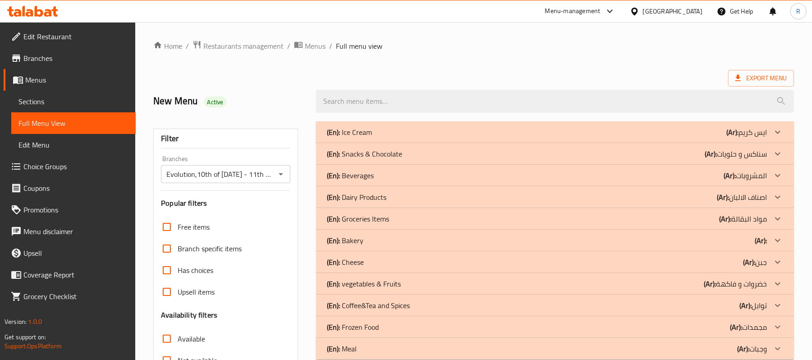
click at [426, 178] on div "(En): Beverages (Ar): المشروبات" at bounding box center [547, 175] width 440 height 11
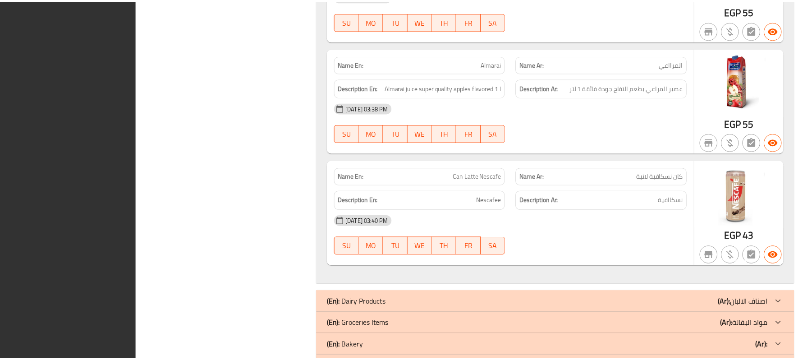
scroll to position [1204, 0]
